Goal: Transaction & Acquisition: Subscribe to service/newsletter

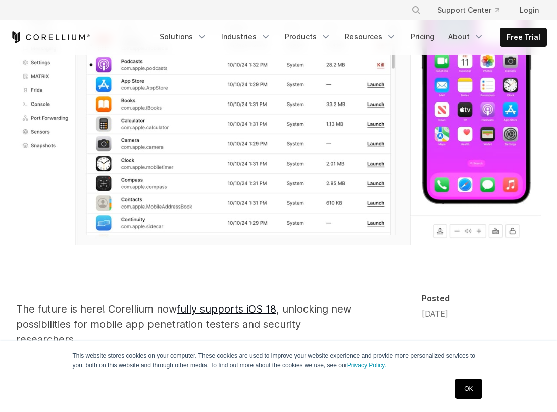
scroll to position [202, 0]
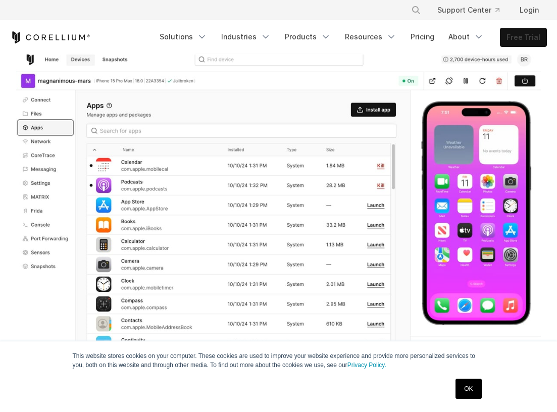
click at [524, 41] on link "Free Trial" at bounding box center [523, 37] width 46 height 18
click at [512, 37] on link "Free Trial" at bounding box center [523, 37] width 46 height 18
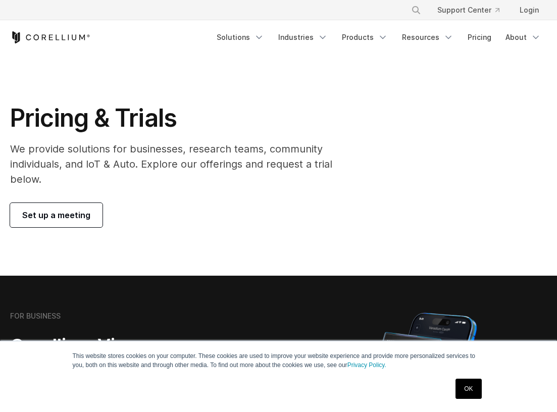
click at [468, 391] on link "OK" at bounding box center [468, 389] width 26 height 20
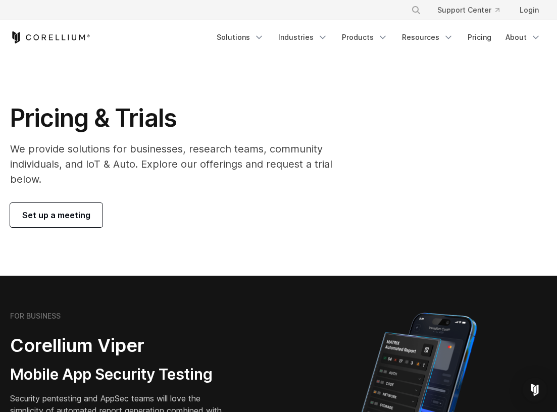
click at [51, 222] on link "Set up a meeting" at bounding box center [56, 215] width 92 height 24
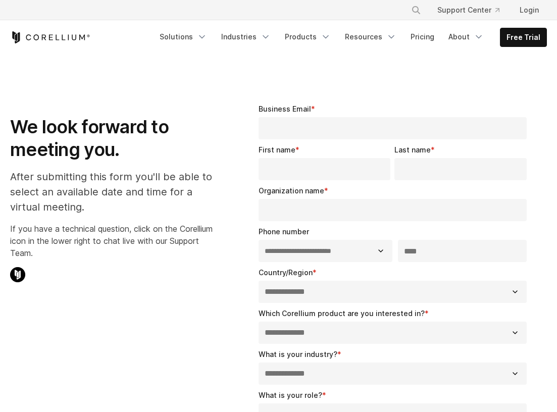
select select "**"
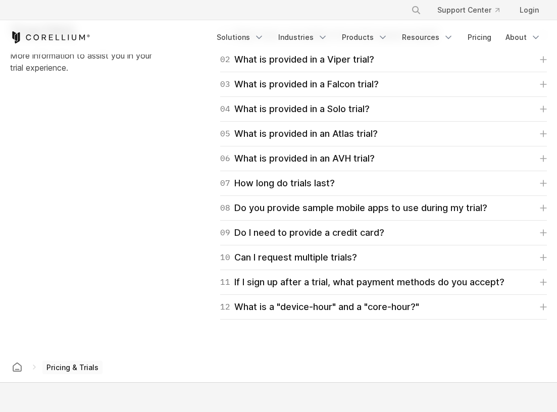
scroll to position [1514, 0]
